Goal: Information Seeking & Learning: Learn about a topic

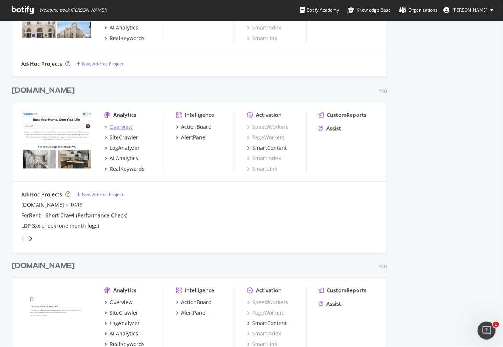
click at [123, 126] on div "Overview" at bounding box center [121, 126] width 23 height 7
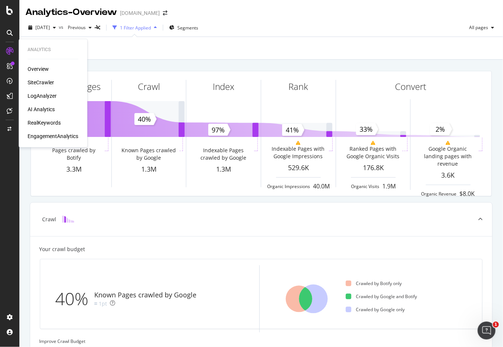
click at [40, 82] on div "SiteCrawler" at bounding box center [41, 82] width 26 height 7
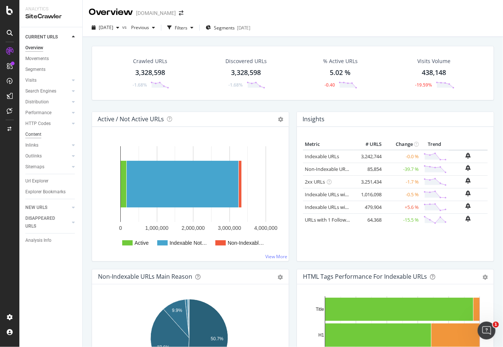
click at [35, 133] on div "Content" at bounding box center [33, 134] width 16 height 8
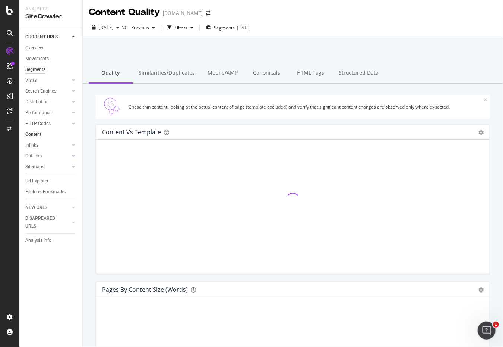
click at [40, 69] on div "Segments" at bounding box center [35, 70] width 20 height 8
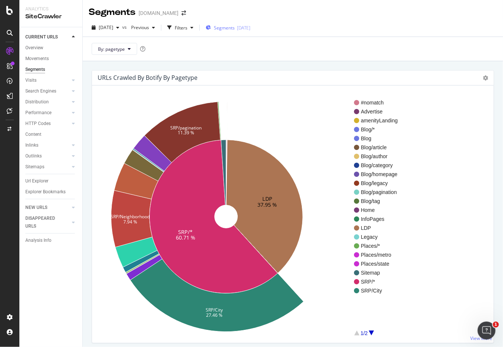
click at [235, 28] on span "Segments" at bounding box center [224, 28] width 21 height 6
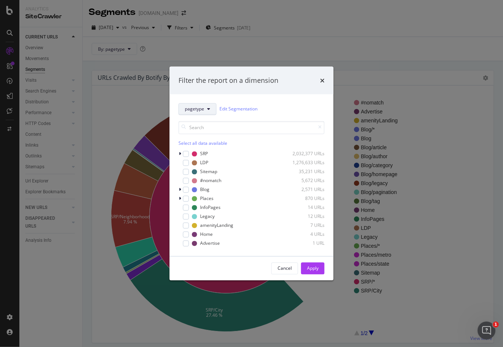
click at [200, 104] on button "pagetype" at bounding box center [198, 109] width 38 height 12
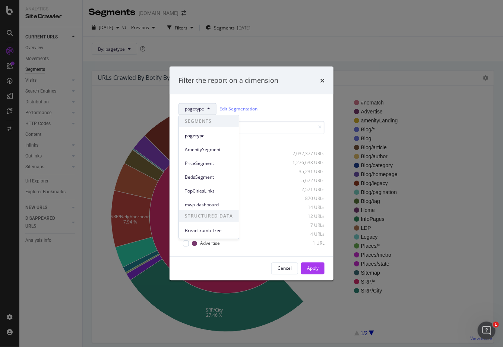
click at [288, 40] on div "Filter the report on a dimension pagetype Edit Segmentation Select all data ava…" at bounding box center [251, 173] width 503 height 347
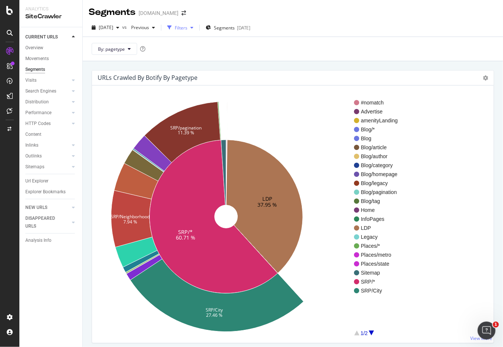
click at [196, 29] on div "button" at bounding box center [191, 27] width 9 height 4
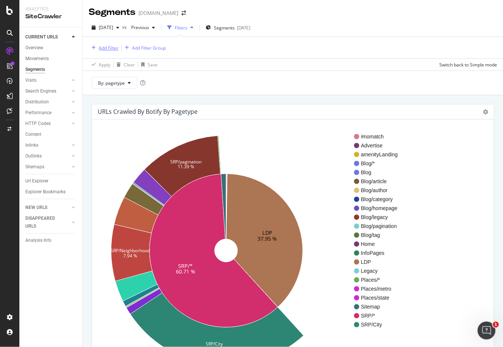
click at [107, 49] on div "Add Filter" at bounding box center [109, 48] width 20 height 6
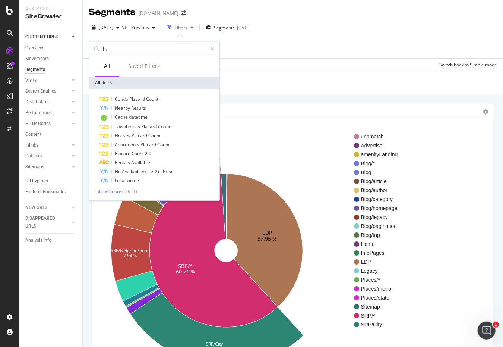
type input "h"
type input "l"
type input "e"
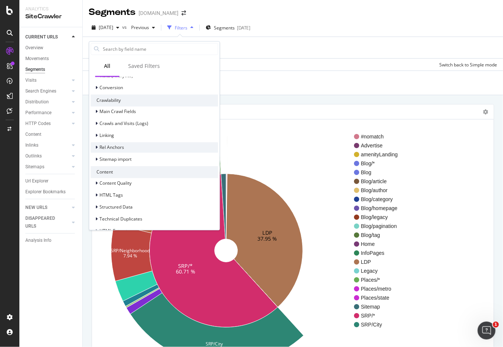
scroll to position [222, 0]
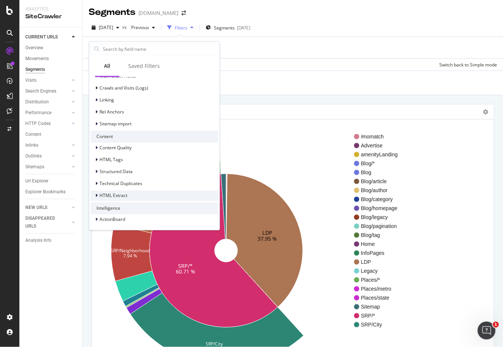
click at [97, 196] on icon at bounding box center [96, 195] width 2 height 4
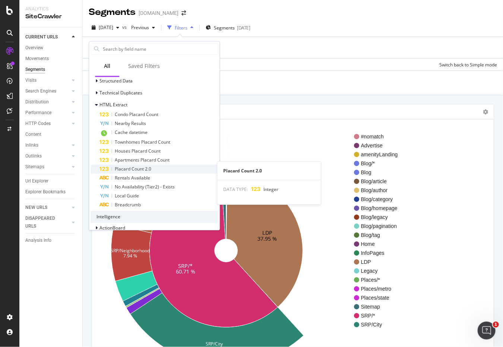
scroll to position [321, 0]
